Goal: Find specific page/section: Find specific page/section

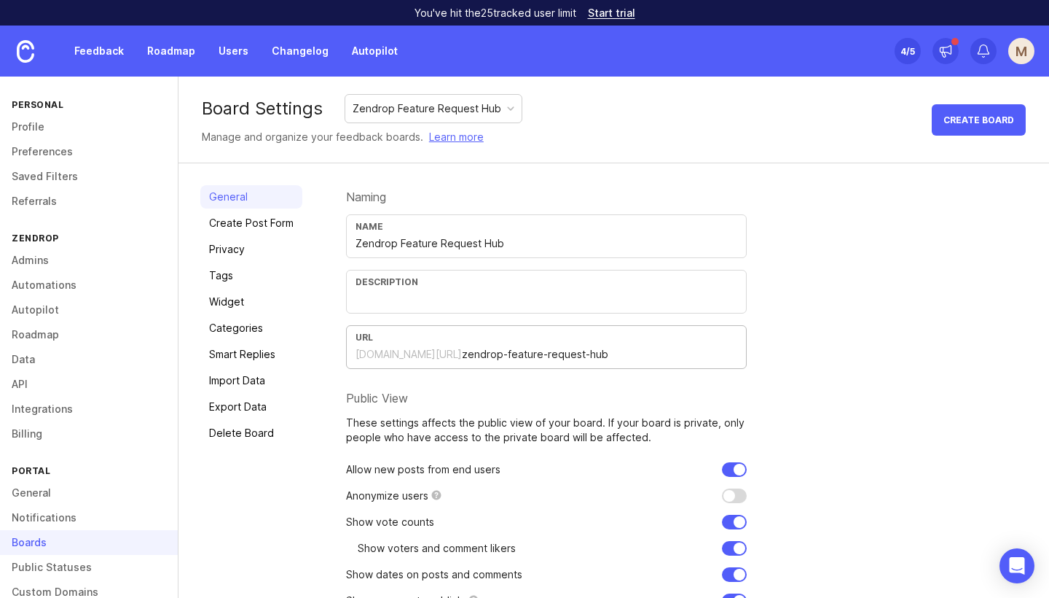
click at [562, 358] on input "zendrop-feature-request-hub" at bounding box center [599, 354] width 275 height 16
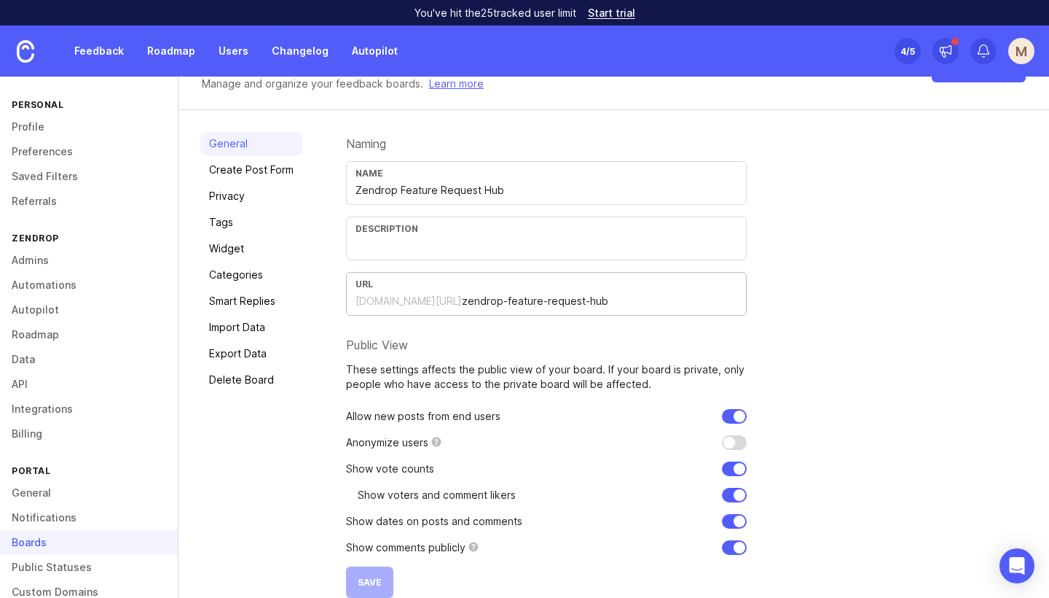
scroll to position [54, 0]
click at [582, 352] on form "Naming Name Zendrop Feature Request Hub Description URL zendrop.canny.io/ zendr…" at bounding box center [546, 364] width 401 height 466
drag, startPoint x: 593, startPoint y: 300, endPoint x: 281, endPoint y: 281, distance: 312.5
click at [281, 281] on div "General Create Post Form Privacy Tags Widget Categories Smart Replies Import Da…" at bounding box center [614, 363] width 871 height 509
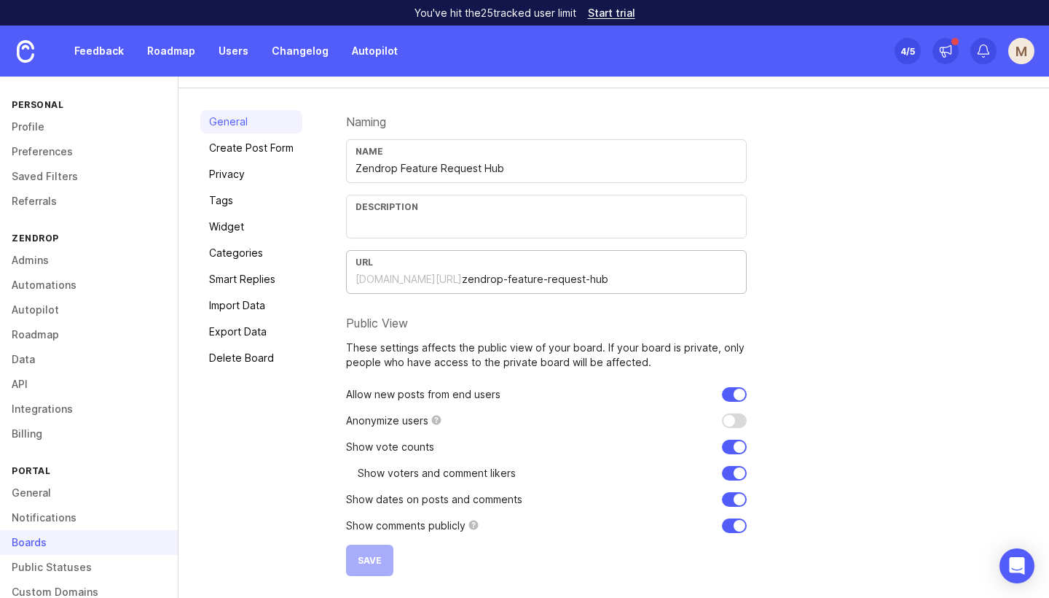
scroll to position [75, 0]
click at [630, 257] on div "URL" at bounding box center [547, 262] width 382 height 11
click at [604, 279] on input "zendrop-feature-request-hub" at bounding box center [599, 279] width 275 height 16
drag, startPoint x: 604, startPoint y: 279, endPoint x: 423, endPoint y: 280, distance: 180.7
click at [423, 280] on div "zendrop.canny.io/ zendrop-feature-request-hub" at bounding box center [547, 279] width 382 height 16
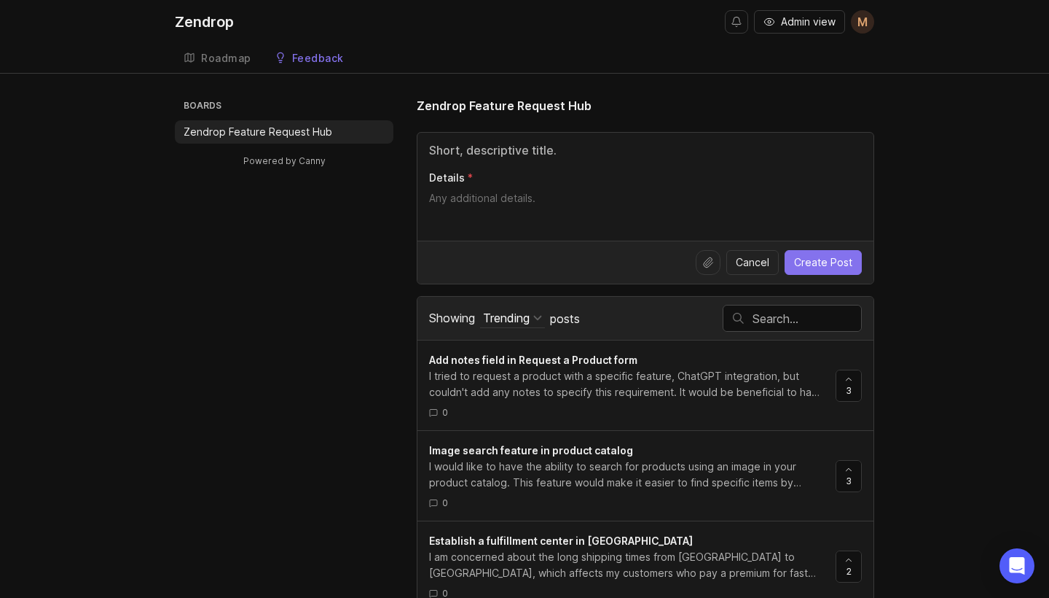
click at [210, 58] on div "Roadmap" at bounding box center [226, 58] width 50 height 10
